Goal: Communication & Community: Ask a question

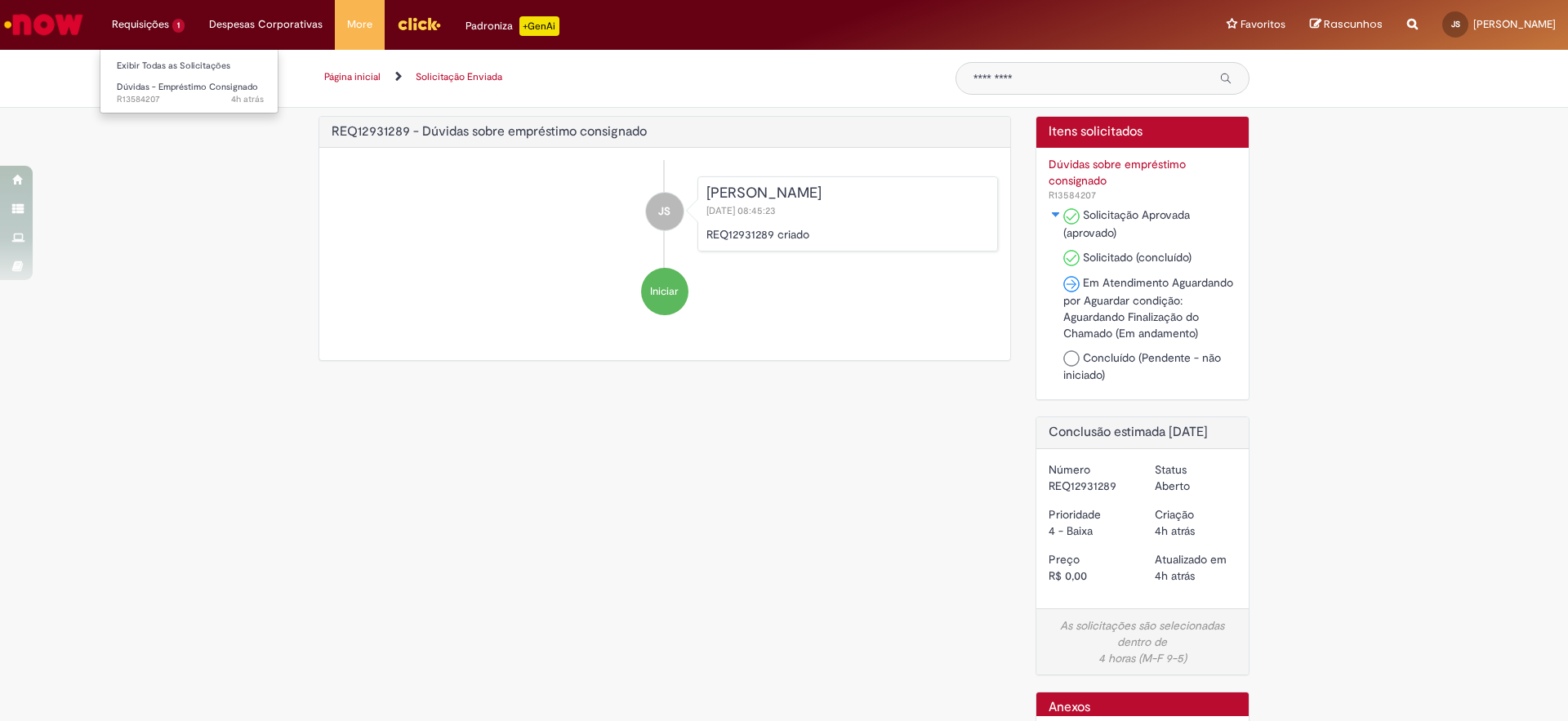
click at [186, 36] on li "Requisições 1 Exibir Todas as Solicitações Dúvidas - Empréstimo Consignado 4h a…" at bounding box center [148, 24] width 98 height 49
click at [179, 31] on li "Requisições 1 Exibir Todas as Solicitações Dúvidas - Empréstimo Consignado 4h a…" at bounding box center [148, 24] width 98 height 49
click at [169, 27] on li "Requisições 1 Exibir Todas as Solicitações Dúvidas - Empréstimo Consignado 4h a…" at bounding box center [148, 24] width 98 height 49
click at [159, 86] on span "Dúvidas - Empréstimo Consignado" at bounding box center [187, 87] width 142 height 12
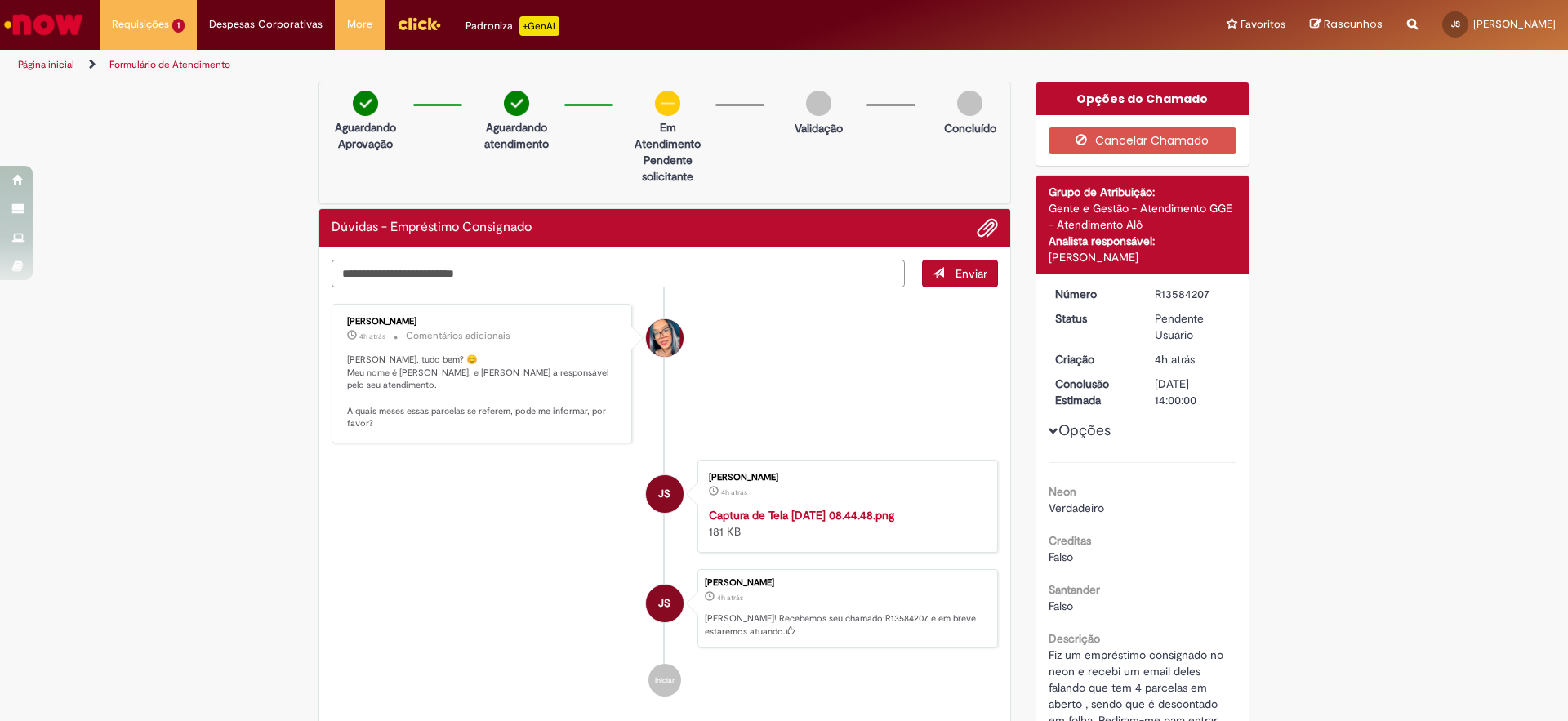
click at [599, 260] on textarea "Digite sua mensagem aqui..." at bounding box center [619, 273] width 574 height 28
click at [0, 0] on icon "Start writing" at bounding box center [0, 0] width 0 height 0
click at [786, 274] on textarea "Digite sua mensagem aqui..." at bounding box center [619, 273] width 574 height 28
drag, startPoint x: 958, startPoint y: 231, endPoint x: 968, endPoint y: 230, distance: 10.0
click at [965, 231] on li at bounding box center [981, 228] width 33 height 21
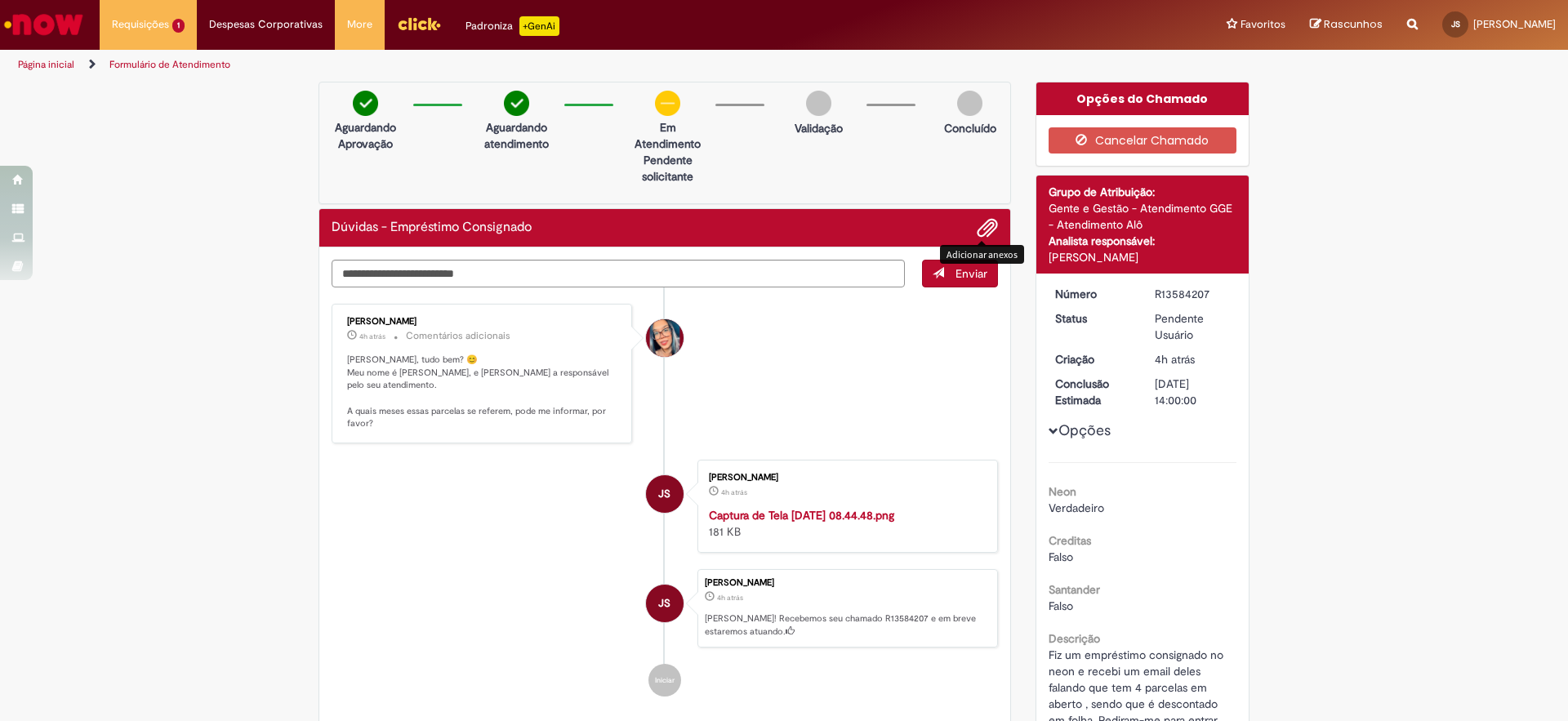
click at [977, 229] on span "Adicionar anexos" at bounding box center [987, 229] width 19 height 19
click at [775, 280] on textarea "Digite sua mensagem aqui..." at bounding box center [619, 273] width 574 height 28
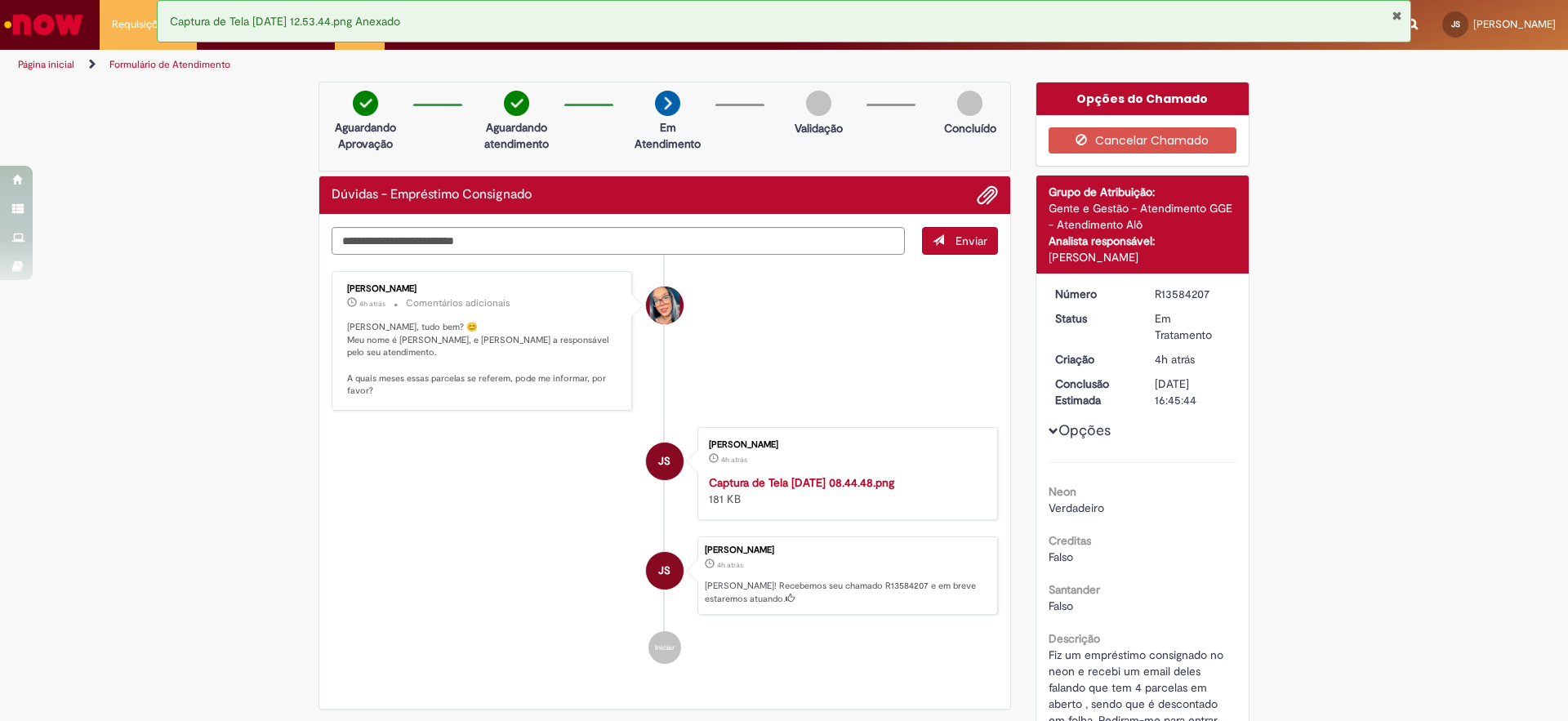
click at [771, 263] on ul "[PERSON_NAME] 4h atrás 4 horas atrás Comentários adicionais Olá João, tudo bem?…" at bounding box center [664, 467] width 666 height 426
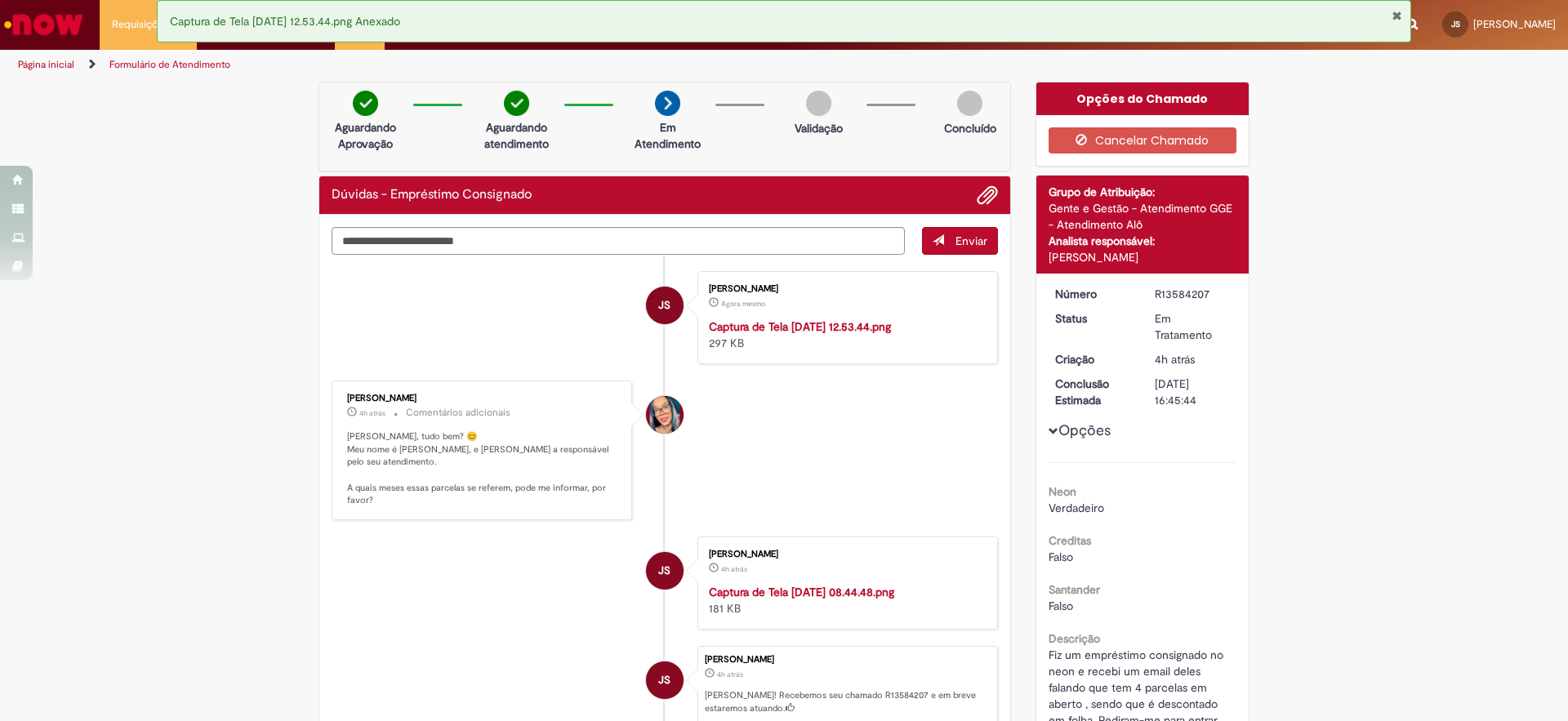
click at [769, 260] on ul "JS [PERSON_NAME] Agora mesmo Agora mesmo Captura de Tela [DATE] 12.53.44.png 29…" at bounding box center [664, 521] width 666 height 535
click at [733, 246] on textarea "Digite sua mensagem aqui..." at bounding box center [619, 240] width 574 height 28
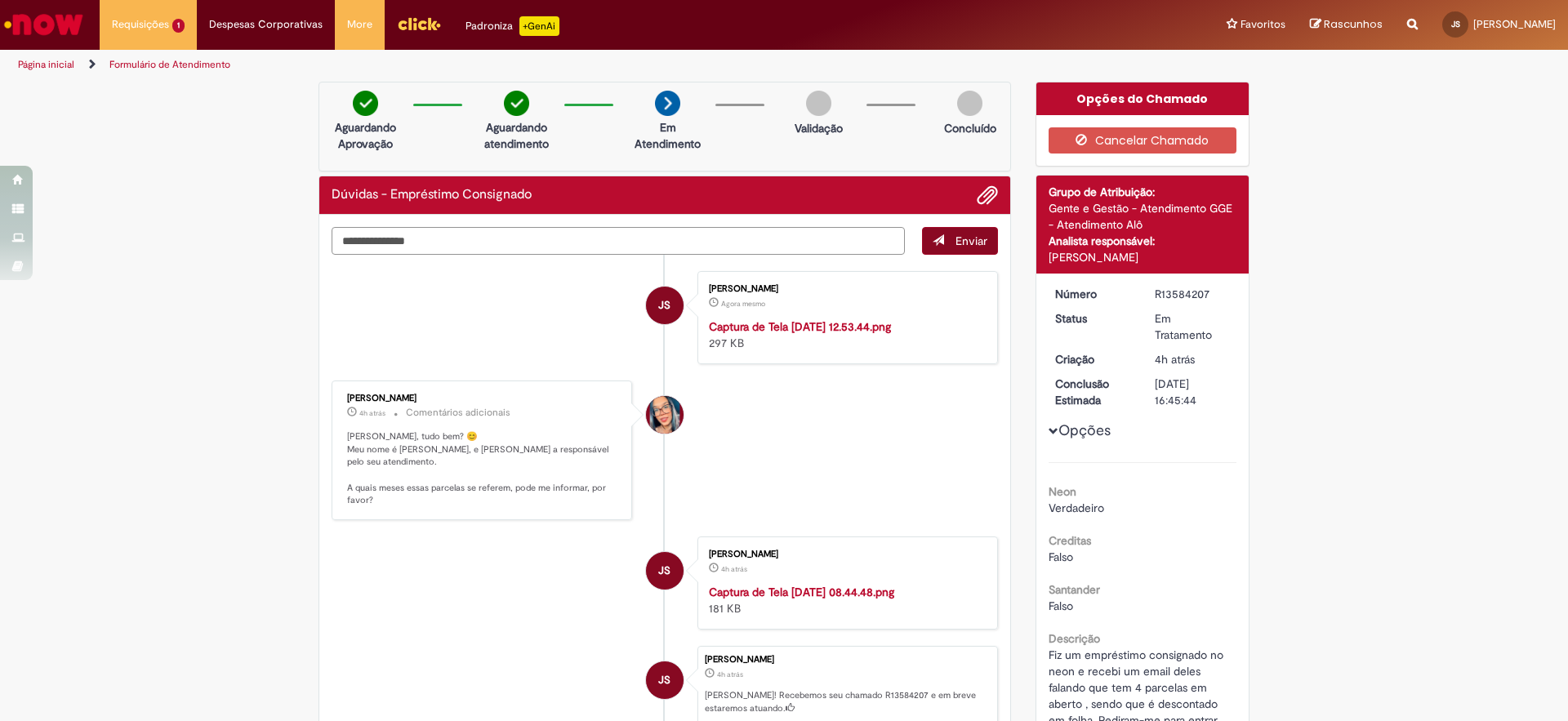
type textarea "**********"
click at [936, 240] on span "submit" at bounding box center [938, 240] width 11 height 11
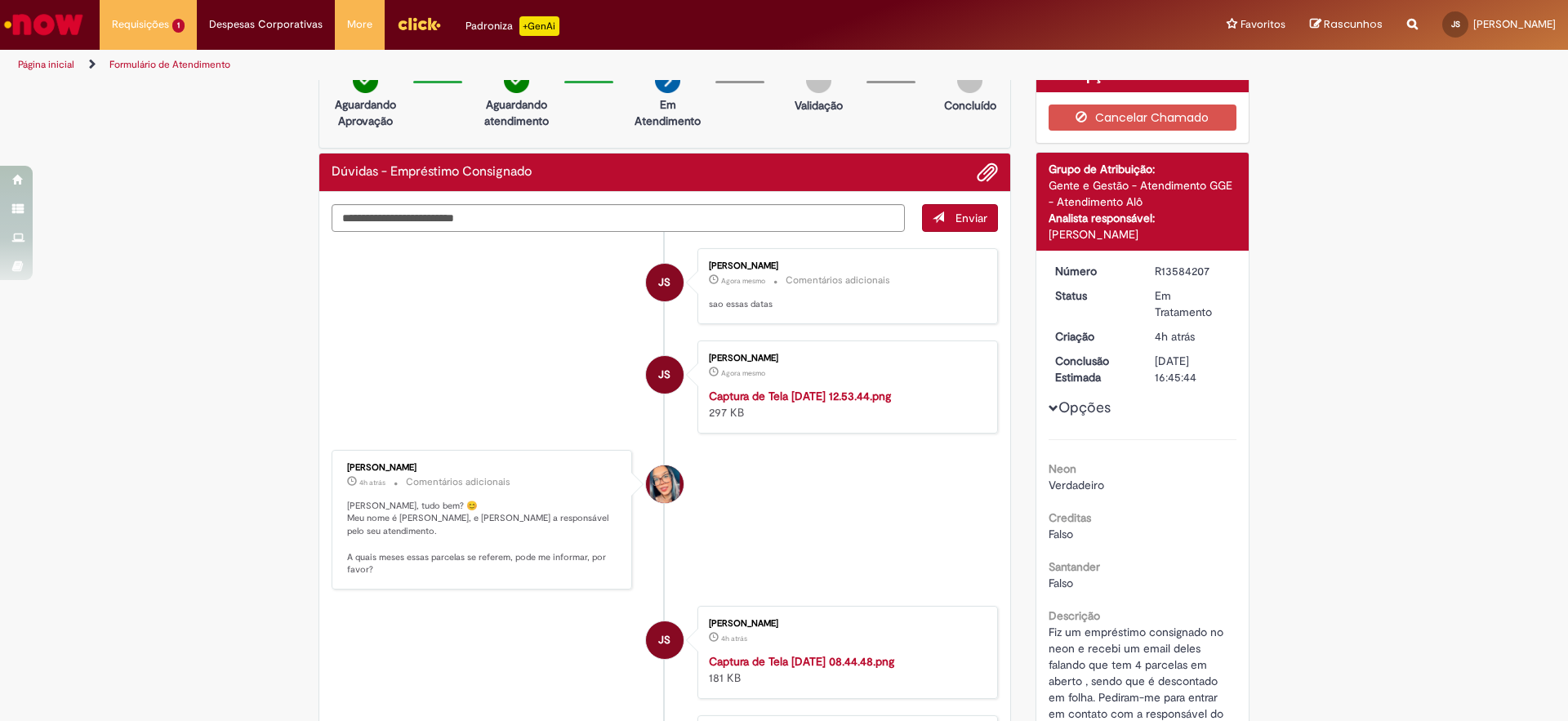
scroll to position [135, 0]
